Goal: Task Accomplishment & Management: Complete application form

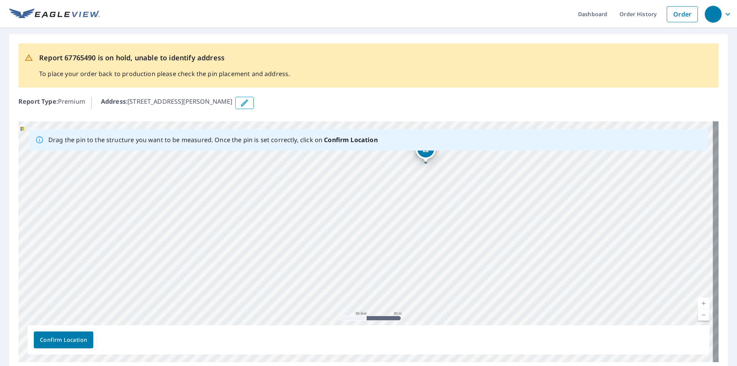
drag, startPoint x: 465, startPoint y: 220, endPoint x: 419, endPoint y: 131, distance: 100.6
click at [419, 131] on div "Drag the pin to the structure you want to be measured. Once the pin is set corr…" at bounding box center [368, 241] width 700 height 241
drag, startPoint x: 485, startPoint y: 198, endPoint x: 376, endPoint y: 97, distance: 149.2
click at [376, 97] on div "Report 67765490 is on hold, unable to identify address To place your order back…" at bounding box center [368, 202] width 737 height 349
click at [374, 107] on div "Address : [STREET_ADDRESS][PERSON_NAME]" at bounding box center [410, 103] width 618 height 12
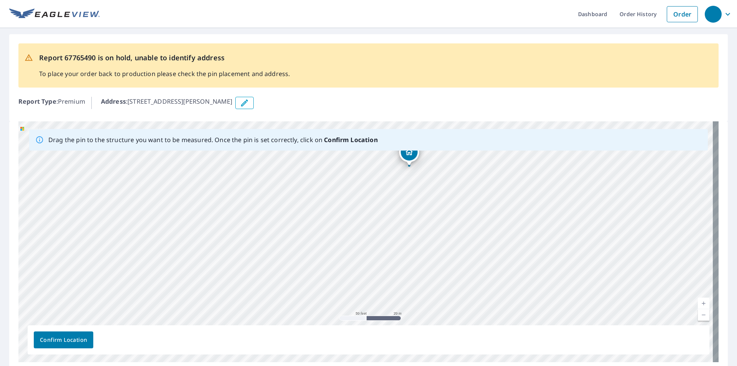
click at [384, 120] on div "Report 67765490 is on hold, unable to identify address To place your order back…" at bounding box center [368, 77] width 719 height 87
click at [412, 161] on div "[STREET_ADDRESS][PERSON_NAME]" at bounding box center [368, 241] width 700 height 241
click at [400, 198] on div "[STREET_ADDRESS][PERSON_NAME]" at bounding box center [368, 241] width 700 height 241
drag, startPoint x: 358, startPoint y: 265, endPoint x: 328, endPoint y: 200, distance: 70.6
click at [328, 200] on div "[STREET_ADDRESS][PERSON_NAME]" at bounding box center [368, 241] width 700 height 241
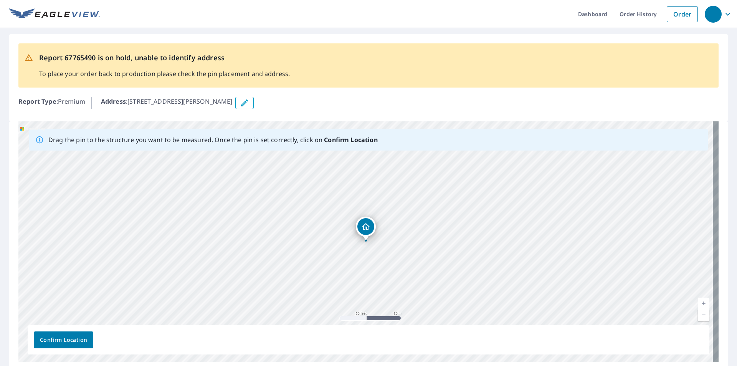
click at [369, 228] on icon "Dropped pin, building 1, Residential property, 27 Adams St S Manchester, CT 060…" at bounding box center [365, 226] width 9 height 9
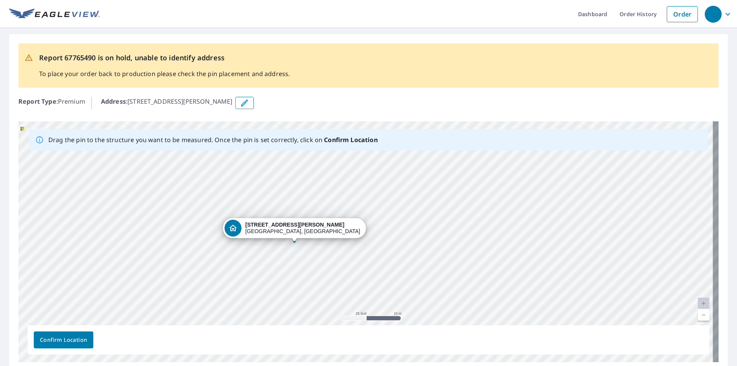
drag, startPoint x: 293, startPoint y: 243, endPoint x: 288, endPoint y: 228, distance: 15.5
click at [288, 228] on div "[STREET_ADDRESS][PERSON_NAME]" at bounding box center [368, 241] width 700 height 241
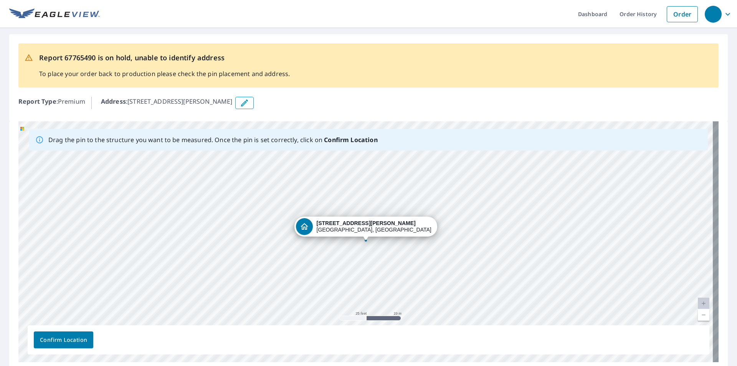
click at [440, 260] on div "[STREET_ADDRESS][PERSON_NAME]" at bounding box center [368, 241] width 700 height 241
click at [248, 106] on icon "button" at bounding box center [244, 102] width 9 height 9
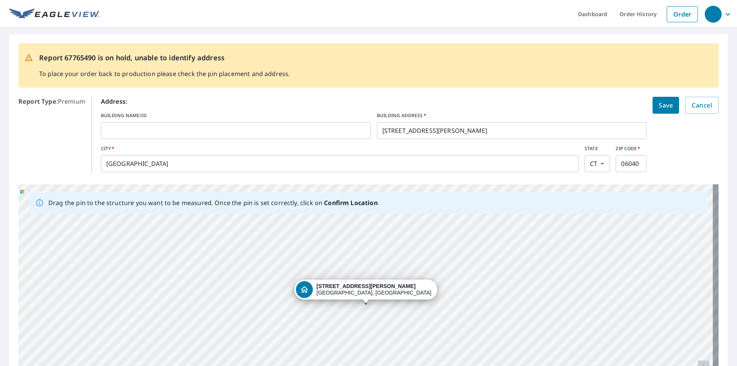
click at [388, 131] on input "[STREET_ADDRESS][PERSON_NAME]" at bounding box center [512, 131] width 270 height 22
click at [453, 98] on p "Address:" at bounding box center [374, 101] width 546 height 9
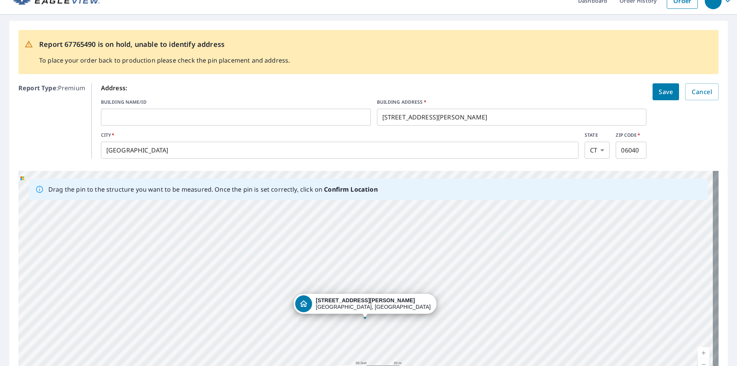
scroll to position [94, 0]
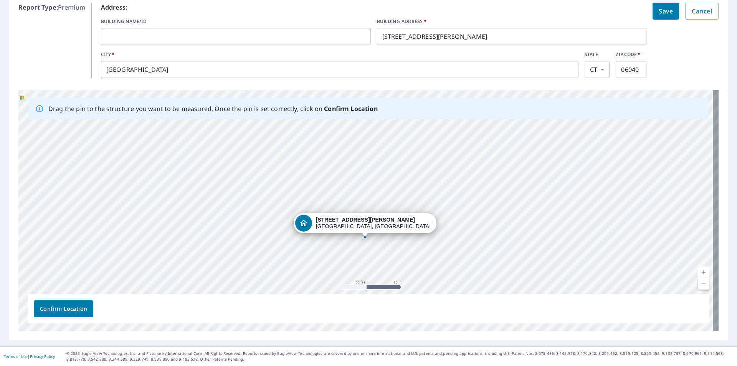
click at [72, 313] on span "Confirm Location" at bounding box center [63, 309] width 47 height 10
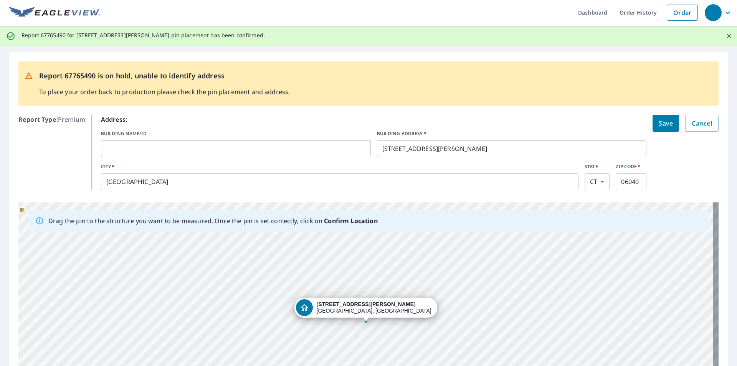
scroll to position [0, 0]
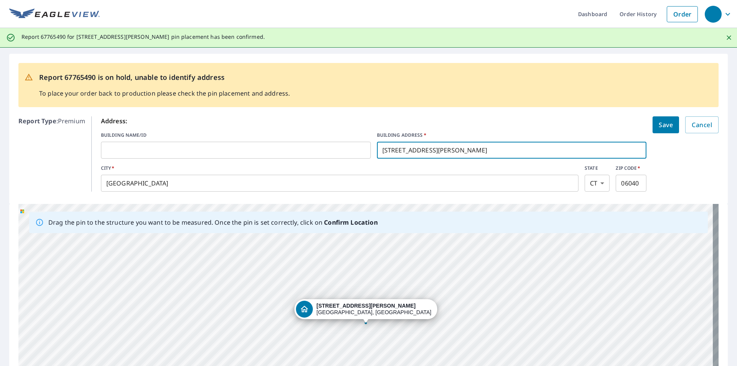
click at [386, 149] on input "[STREET_ADDRESS][PERSON_NAME]" at bounding box center [512, 150] width 270 height 22
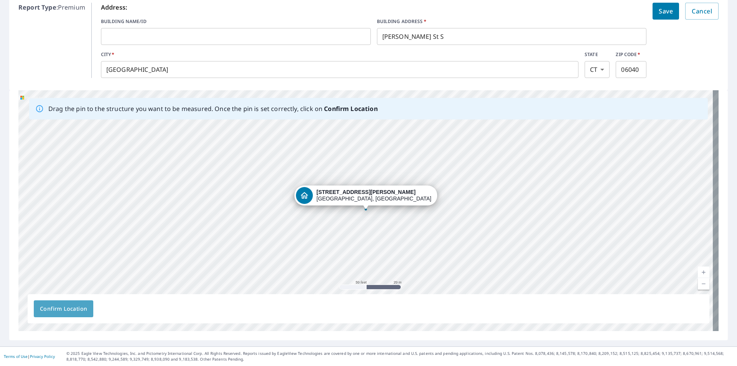
click at [79, 304] on span "Confirm Location" at bounding box center [63, 309] width 47 height 10
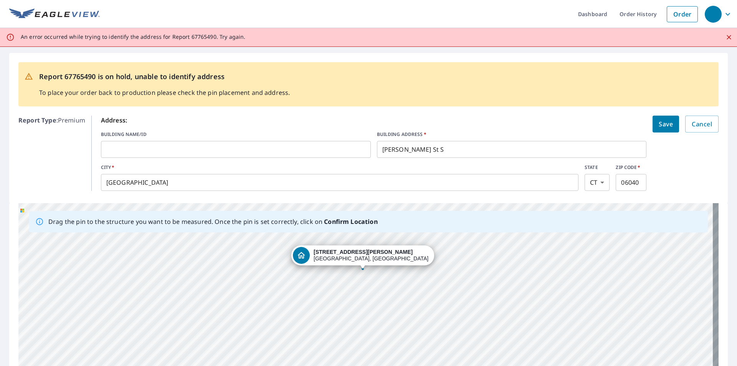
drag, startPoint x: 436, startPoint y: 268, endPoint x: 443, endPoint y: 218, distance: 50.4
click at [445, 215] on div "Drag the pin to the structure you want to be measured. Once the pin is set corr…" at bounding box center [368, 323] width 700 height 241
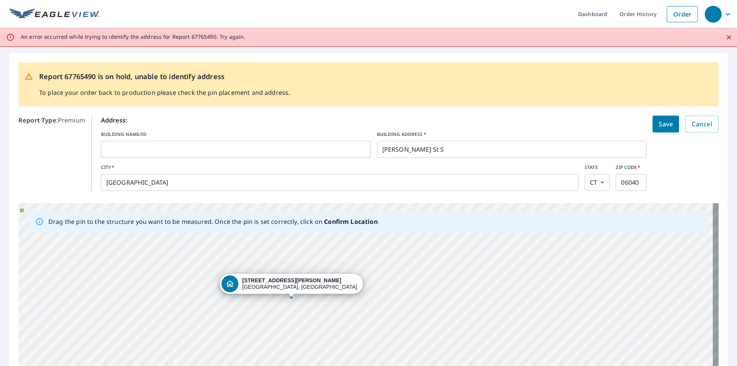
click at [373, 260] on div "[STREET_ADDRESS][PERSON_NAME]" at bounding box center [368, 323] width 700 height 241
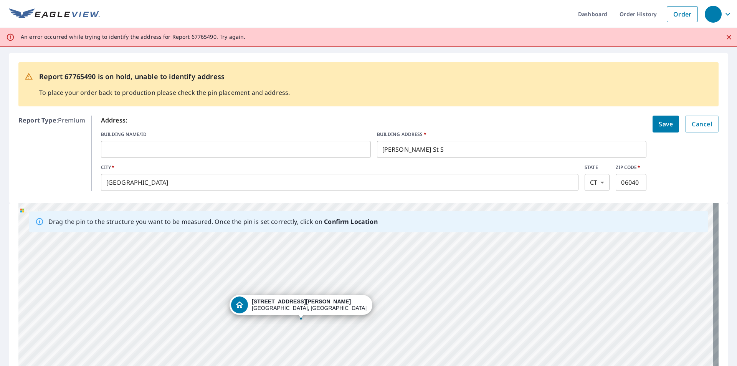
drag, startPoint x: 304, startPoint y: 281, endPoint x: 311, endPoint y: 303, distance: 22.7
click at [311, 303] on div "[STREET_ADDRESS][PERSON_NAME]" at bounding box center [368, 323] width 700 height 241
type input "[STREET_ADDRESS][PERSON_NAME]"
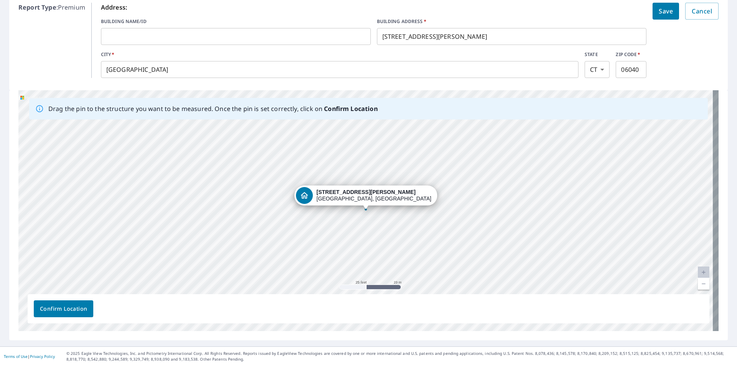
click at [57, 311] on span "Confirm Location" at bounding box center [63, 309] width 47 height 10
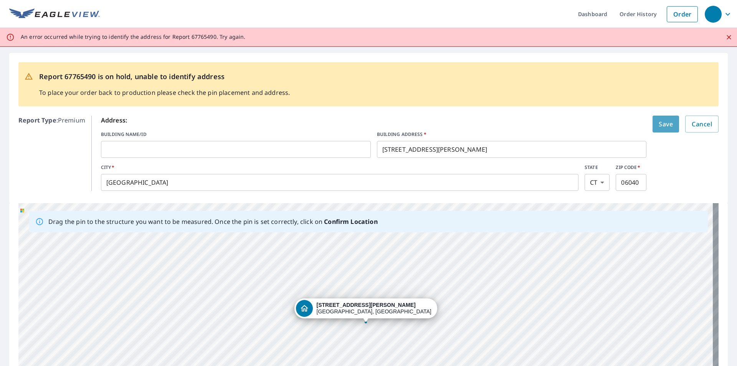
click at [666, 125] on span "Save" at bounding box center [666, 124] width 14 height 11
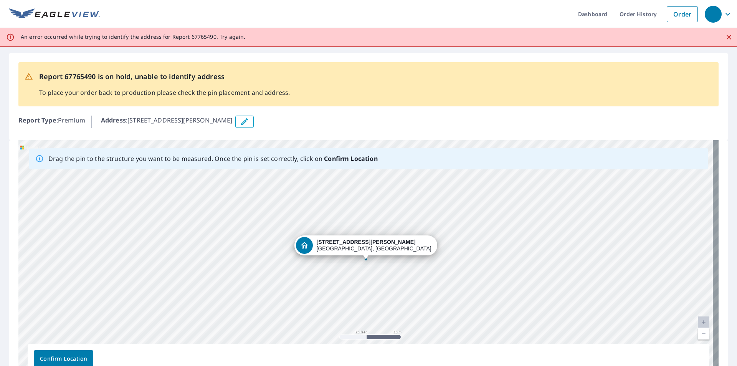
click at [73, 360] on span "Confirm Location" at bounding box center [63, 359] width 47 height 10
click at [249, 121] on icon "button" at bounding box center [244, 121] width 9 height 9
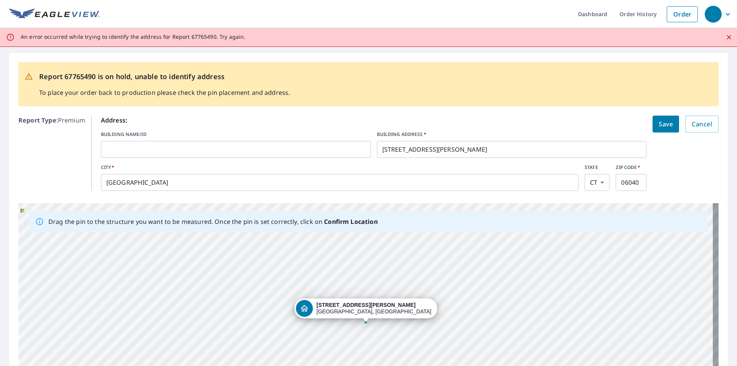
click at [388, 148] on input "[STREET_ADDRESS][PERSON_NAME]" at bounding box center [512, 150] width 270 height 22
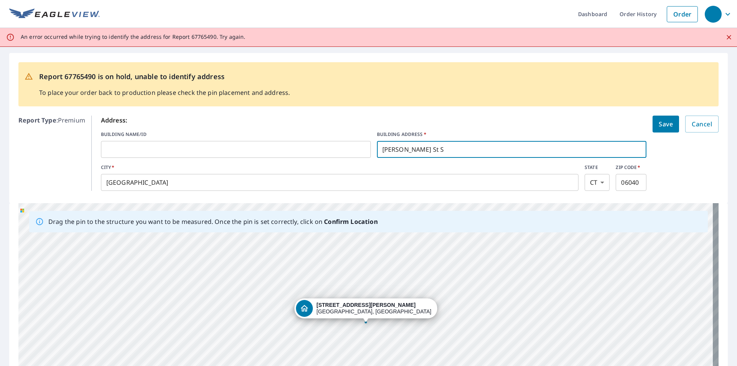
scroll to position [113, 0]
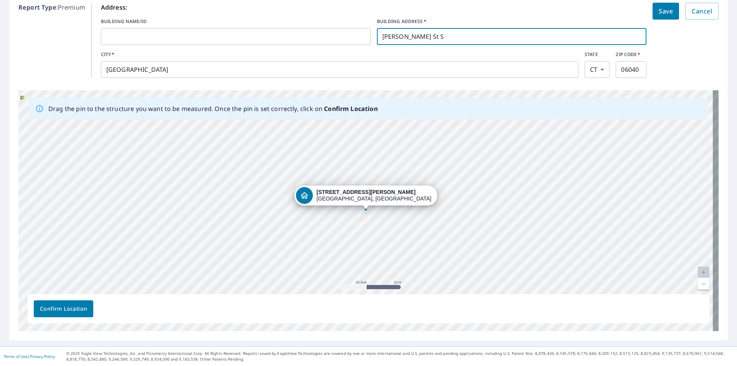
type input "[PERSON_NAME] St S"
click at [73, 307] on span "Confirm Location" at bounding box center [63, 309] width 47 height 10
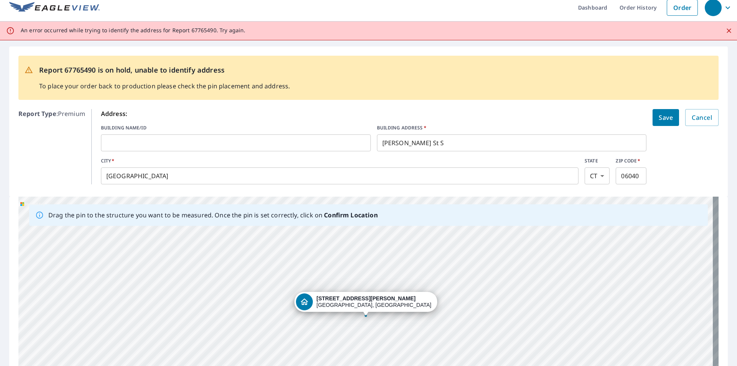
scroll to position [0, 0]
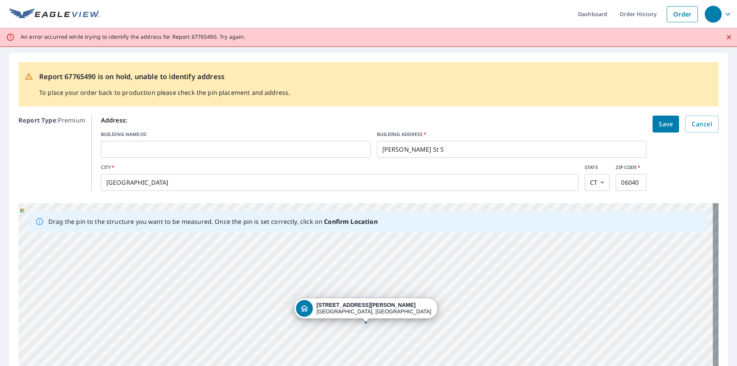
click at [662, 128] on span "Save" at bounding box center [666, 124] width 14 height 11
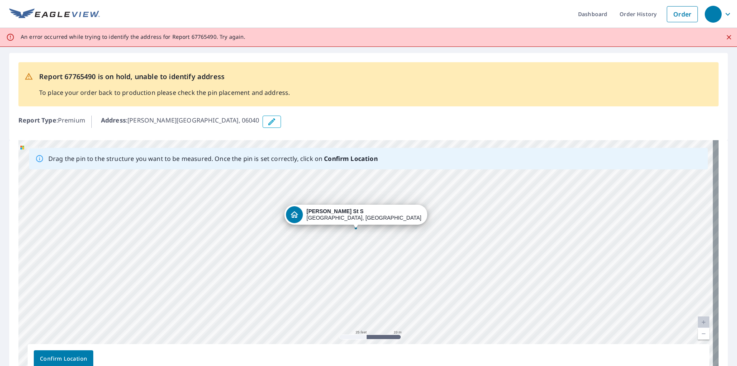
drag, startPoint x: 328, startPoint y: 225, endPoint x: 486, endPoint y: 288, distance: 169.8
click at [486, 288] on div "[PERSON_NAME] [GEOGRAPHIC_DATA]" at bounding box center [368, 260] width 700 height 241
